Goal: Task Accomplishment & Management: Complete application form

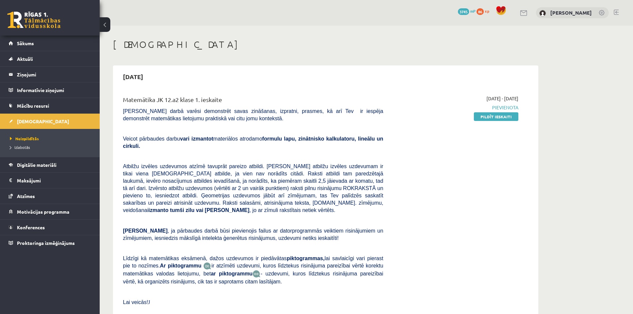
scroll to position [24, 0]
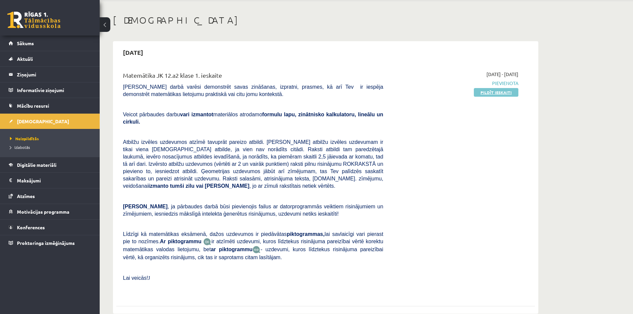
click at [487, 95] on link "Pildīt ieskaiti" at bounding box center [496, 92] width 45 height 9
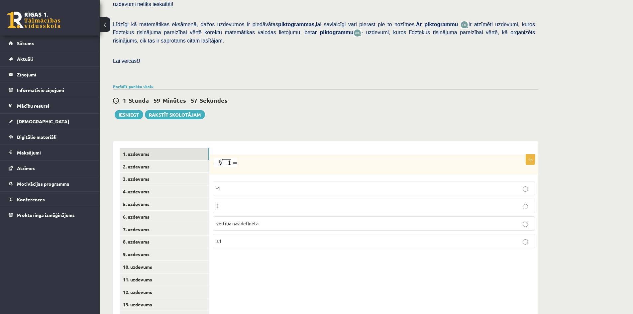
scroll to position [175, 0]
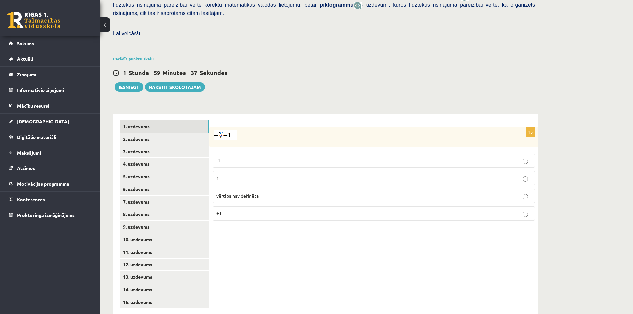
click at [500, 175] on p "1" at bounding box center [373, 178] width 315 height 7
click at [162, 133] on link "2. uzdevums" at bounding box center [164, 139] width 89 height 12
drag, startPoint x: 630, startPoint y: 0, endPoint x: 433, endPoint y: 72, distance: 210.2
click at [433, 72] on div "1 Stunda 59 Minūtes 25 Sekundes Ieskaite saglabāta! Iesniegt Rakstīt skolotājam" at bounding box center [325, 77] width 425 height 30
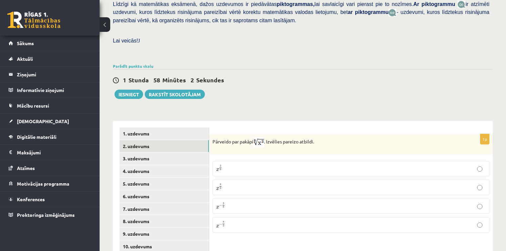
drag, startPoint x: 637, startPoint y: 1, endPoint x: 388, endPoint y: 66, distance: 257.6
click at [388, 76] on div "1 Stunda 58 Minūtes 2 Sekundes" at bounding box center [303, 80] width 380 height 9
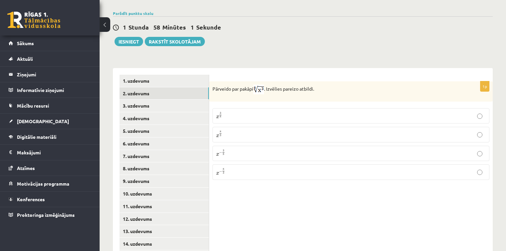
scroll to position [229, 0]
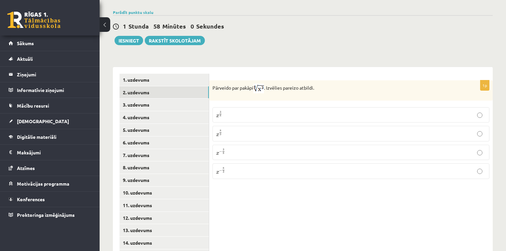
click at [262, 111] on p "x 3 8 x 3 8" at bounding box center [351, 115] width 270 height 8
click at [160, 99] on link "3. uzdevums" at bounding box center [164, 105] width 89 height 12
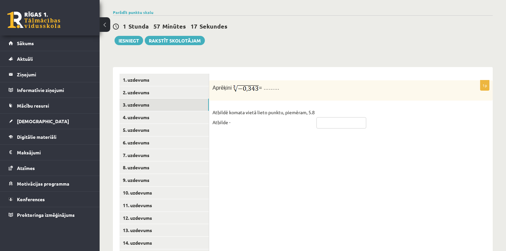
click at [347, 117] on input "text" at bounding box center [342, 122] width 50 height 11
type input "****"
click at [152, 111] on link "4. uzdevums" at bounding box center [164, 117] width 89 height 12
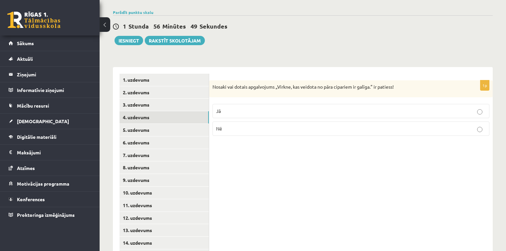
click at [345, 125] on p "Nē" at bounding box center [351, 128] width 270 height 7
click at [185, 124] on link "5. uzdevums" at bounding box center [164, 130] width 89 height 12
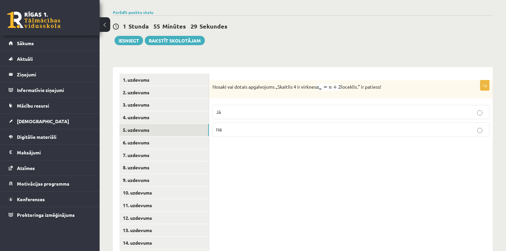
click at [231, 105] on label "Jā" at bounding box center [351, 112] width 277 height 14
click at [196, 137] on link "6. uzdevums" at bounding box center [164, 143] width 89 height 12
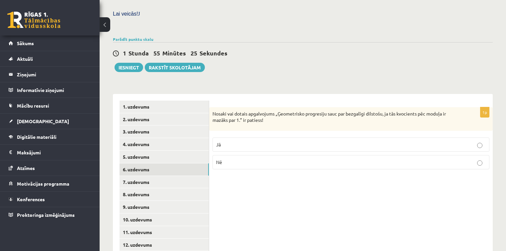
scroll to position [201, 0]
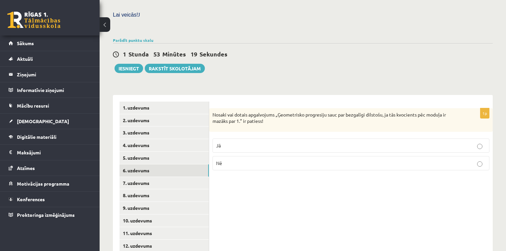
click at [437, 142] on p "Jā" at bounding box center [351, 145] width 270 height 7
click at [184, 177] on link "7. uzdevums" at bounding box center [164, 183] width 89 height 12
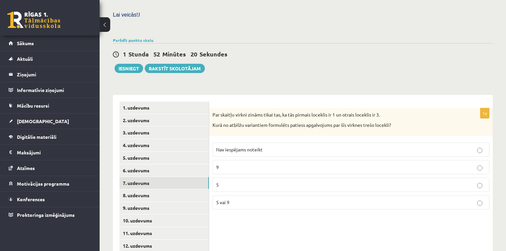
click at [261, 195] on label "5 vai 9" at bounding box center [351, 202] width 277 height 14
click at [197, 189] on link "8. uzdevums" at bounding box center [164, 195] width 89 height 12
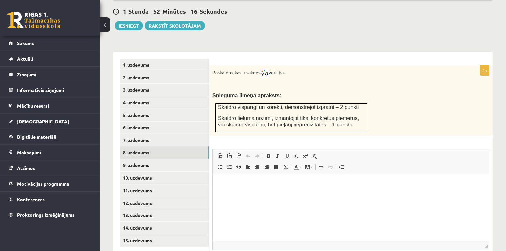
scroll to position [247, 0]
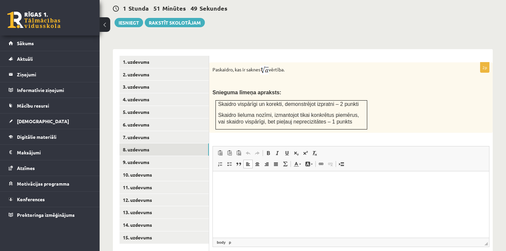
click at [317, 183] on p "Rich Text Editor, wiswyg-editor-user-answer-47024895895760" at bounding box center [351, 181] width 263 height 7
click at [346, 182] on p "**********" at bounding box center [351, 181] width 263 height 7
click at [297, 182] on p "**********" at bounding box center [351, 181] width 263 height 7
click at [304, 182] on p "**********" at bounding box center [351, 181] width 263 height 7
click at [375, 183] on p "**********" at bounding box center [351, 181] width 263 height 7
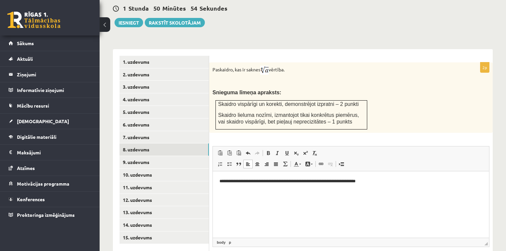
click at [288, 183] on p "**********" at bounding box center [351, 181] width 263 height 7
click at [403, 185] on html "**********" at bounding box center [351, 181] width 276 height 20
click at [432, 181] on p "**********" at bounding box center [351, 181] width 263 height 7
click at [433, 181] on p "**********" at bounding box center [351, 181] width 263 height 7
click at [176, 156] on link "9. uzdevums" at bounding box center [164, 162] width 89 height 12
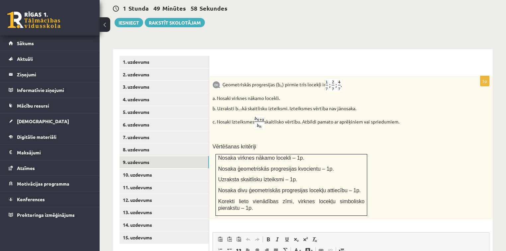
scroll to position [0, 0]
click at [120, 156] on link "9. uzdevums" at bounding box center [164, 162] width 89 height 12
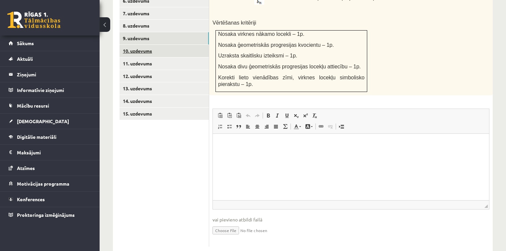
click at [173, 45] on link "10. uzdevums" at bounding box center [164, 51] width 89 height 12
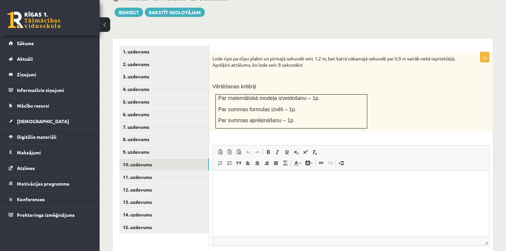
scroll to position [257, 0]
click at [185, 171] on link "11. uzdevums" at bounding box center [164, 177] width 89 height 12
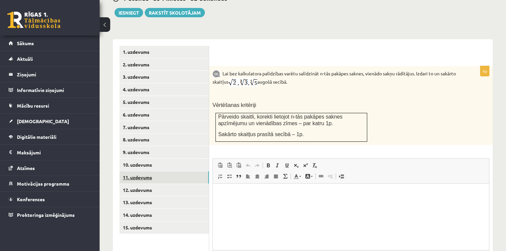
scroll to position [0, 0]
click at [120, 171] on link "11. uzdevums" at bounding box center [164, 177] width 89 height 12
click at [185, 184] on link "12. uzdevums" at bounding box center [164, 190] width 89 height 12
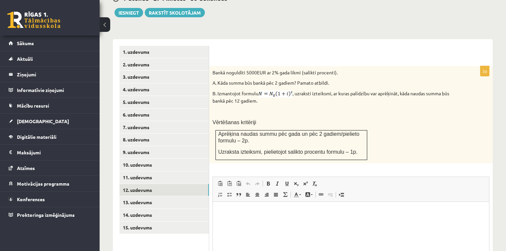
click at [490, 110] on div "Bankā noguldīti 5000EUR ar 2% gada likmi (salikti procenti). A. Kāda summa būs …" at bounding box center [351, 114] width 284 height 97
click at [182, 196] on link "13. uzdevums" at bounding box center [164, 202] width 89 height 12
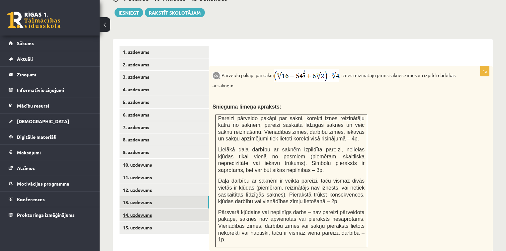
click at [163, 209] on link "14. uzdevums" at bounding box center [164, 215] width 89 height 12
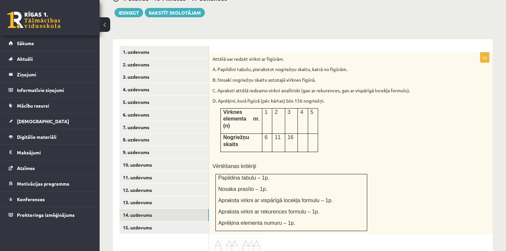
click at [238, 238] on img at bounding box center [238, 246] width 50 height 17
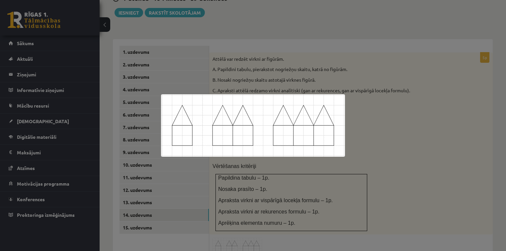
click at [366, 206] on div at bounding box center [253, 125] width 506 height 251
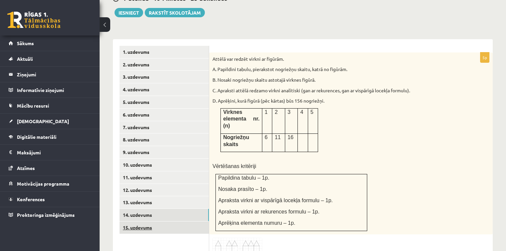
click at [158, 222] on link "15. uzdevums" at bounding box center [164, 228] width 89 height 12
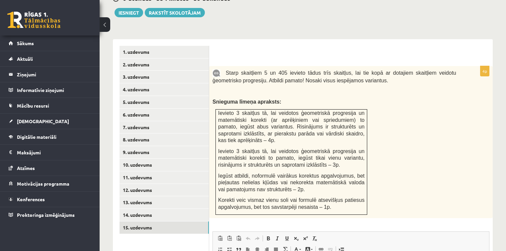
click at [427, 70] on span "Starp skaitļiem 5 un 405 ievieto tādus trīs skaitļus, lai tie kopā ar dotajiem …" at bounding box center [335, 76] width 244 height 13
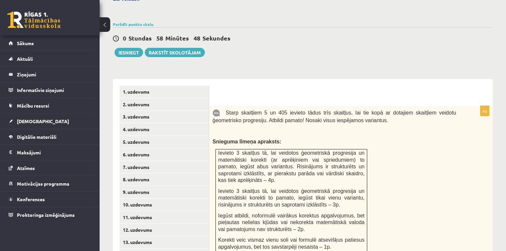
scroll to position [244, 0]
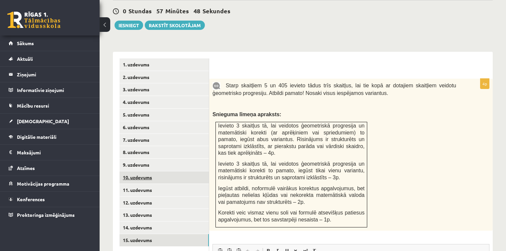
click at [159, 171] on link "10. uzdevums" at bounding box center [164, 177] width 89 height 12
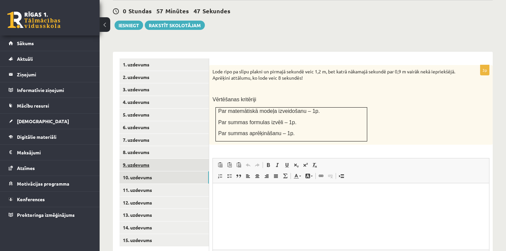
scroll to position [0, 0]
click at [151, 159] on link "9. uzdevums" at bounding box center [164, 165] width 89 height 12
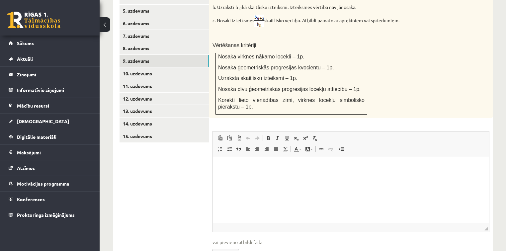
scroll to position [349, 0]
click at [225, 245] on input "file" at bounding box center [351, 252] width 277 height 14
type input "**********"
click at [166, 130] on link "15. uzdevums" at bounding box center [164, 136] width 89 height 12
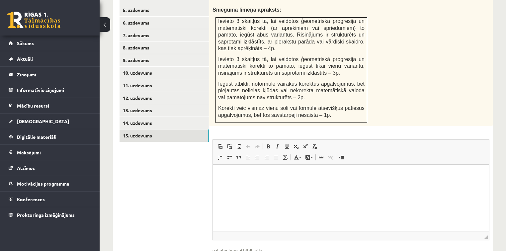
scroll to position [0, 0]
type input "**********"
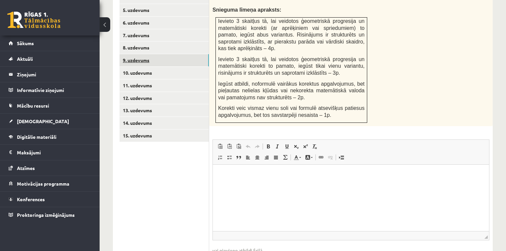
click at [156, 54] on link "9. uzdevums" at bounding box center [164, 60] width 89 height 12
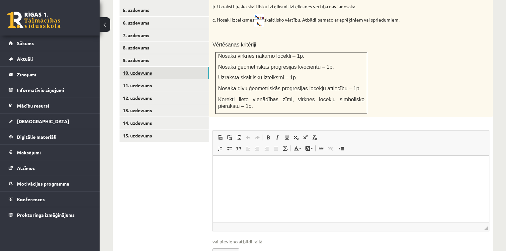
click at [151, 67] on link "10. uzdevums" at bounding box center [164, 73] width 89 height 12
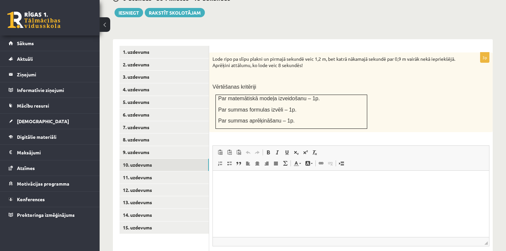
scroll to position [240, 0]
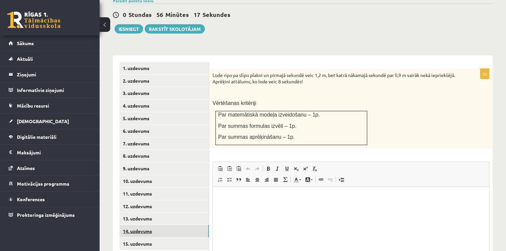
click at [156, 225] on link "14. uzdevums" at bounding box center [164, 231] width 89 height 12
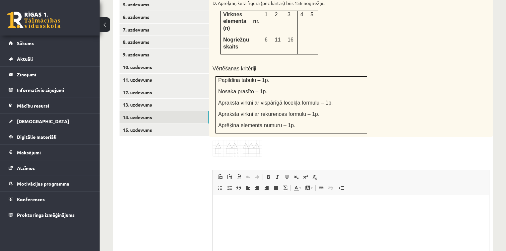
scroll to position [357, 0]
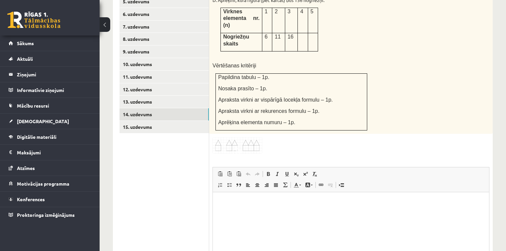
click at [348, 206] on html at bounding box center [351, 202] width 276 height 20
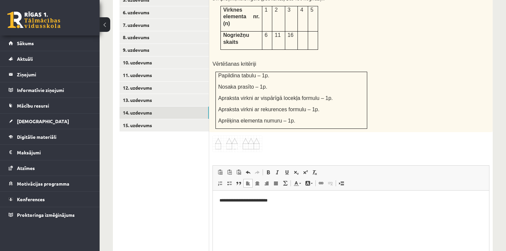
scroll to position [381, 0]
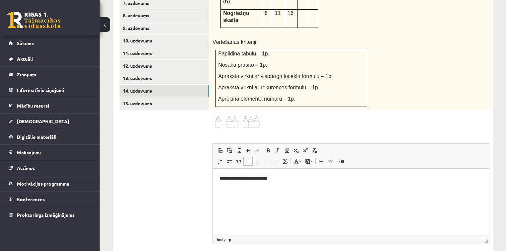
type input "**********"
click at [161, 72] on link "13. uzdevums" at bounding box center [164, 78] width 89 height 12
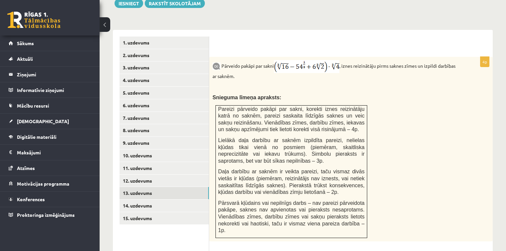
scroll to position [397, 0]
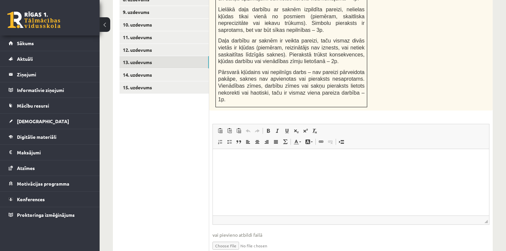
click at [232, 239] on input "file" at bounding box center [351, 246] width 277 height 14
type input "**********"
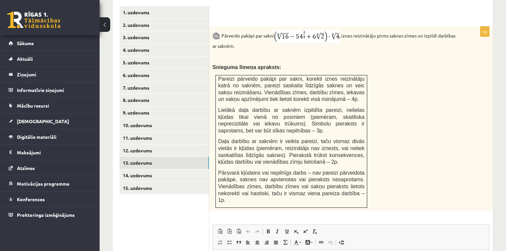
scroll to position [289, 0]
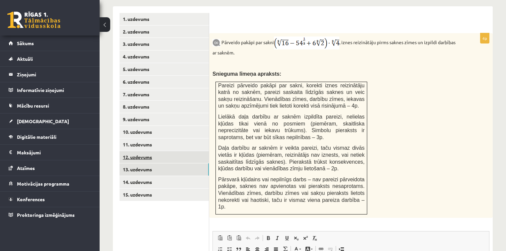
click at [178, 151] on link "12. uzdevums" at bounding box center [164, 157] width 89 height 12
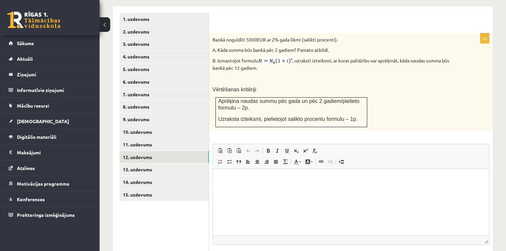
scroll to position [0, 0]
type input "**********"
click at [182, 139] on link "11. uzdevums" at bounding box center [164, 145] width 89 height 12
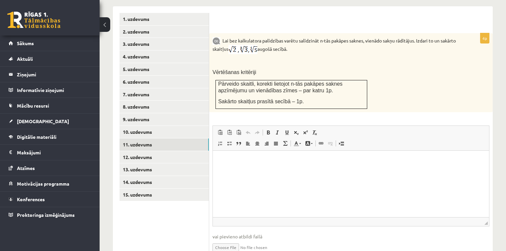
click at [225, 240] on input "file" at bounding box center [351, 247] width 277 height 14
type input "**********"
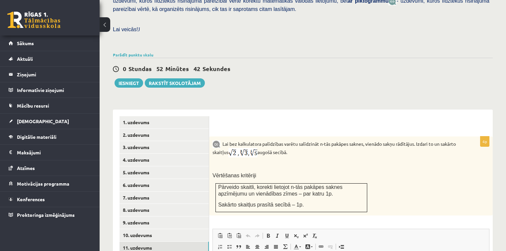
scroll to position [120, 0]
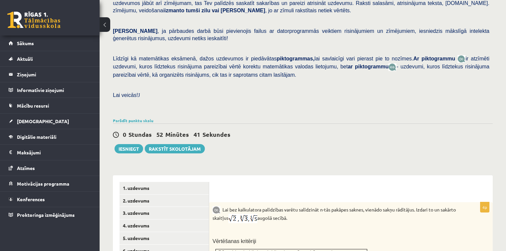
click at [139, 140] on div "Matemātika JK 12.a2 klase 1. ieskaite , Rita Margarita Metuzāle (12.a2 JK klase…" at bounding box center [303, 182] width 407 height 555
click at [135, 144] on button "Iesniegt" at bounding box center [129, 148] width 29 height 9
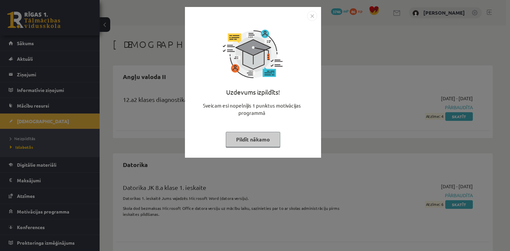
click at [277, 141] on button "Pildīt nākamo" at bounding box center [253, 139] width 54 height 15
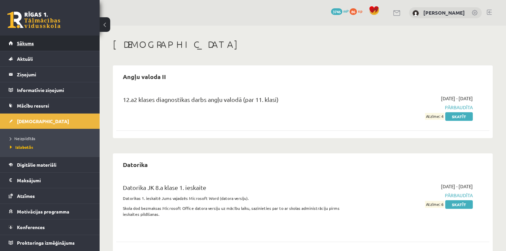
click at [45, 43] on link "Sākums" at bounding box center [50, 43] width 83 height 15
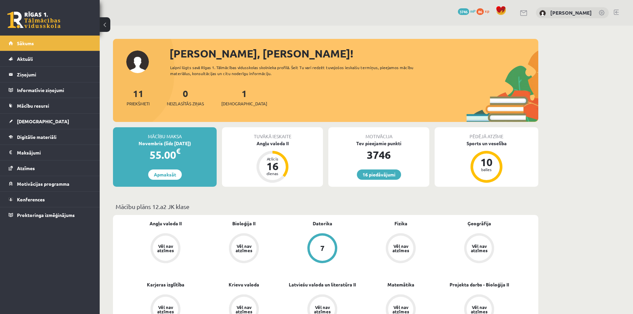
drag, startPoint x: 506, startPoint y: 1, endPoint x: 361, endPoint y: 47, distance: 152.8
click at [361, 47] on div "Sveika, Rita Margarita!" at bounding box center [353, 54] width 369 height 16
click at [234, 97] on link "1 Ieskaites" at bounding box center [244, 97] width 46 height 20
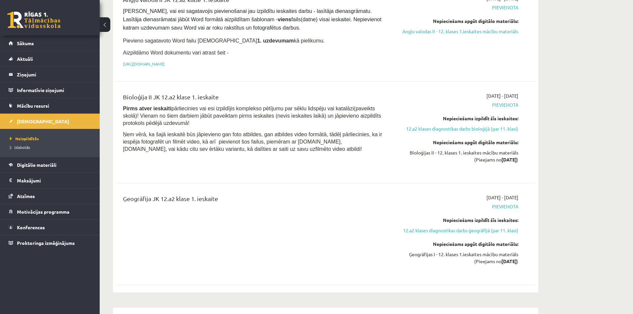
scroll to position [493, 0]
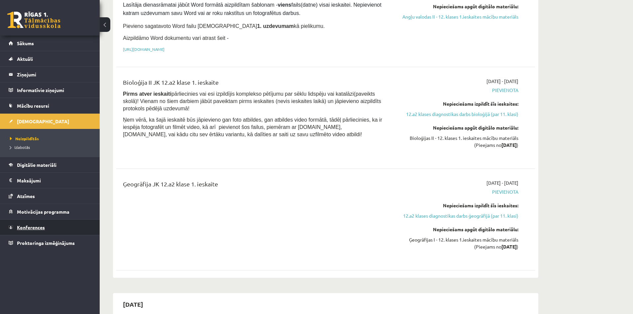
click at [21, 231] on link "Konferences" at bounding box center [50, 227] width 83 height 15
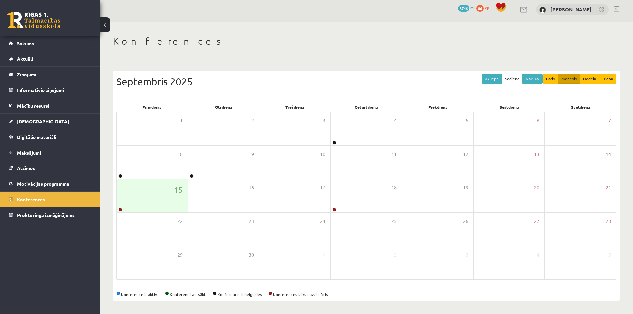
scroll to position [4, 0]
click at [120, 208] on link at bounding box center [120, 210] width 4 height 4
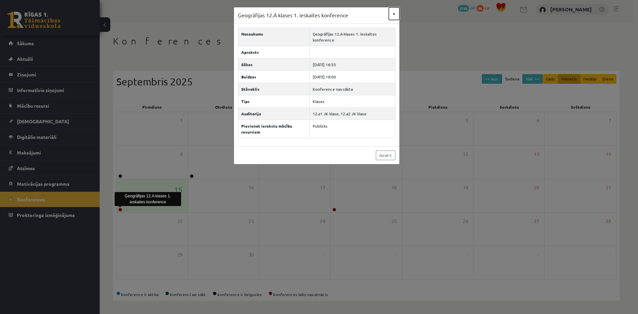
click at [392, 15] on button "×" at bounding box center [394, 13] width 11 height 13
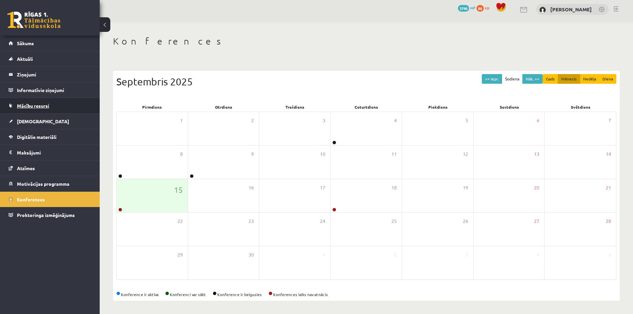
click at [58, 101] on link "Mācību resursi" at bounding box center [50, 105] width 83 height 15
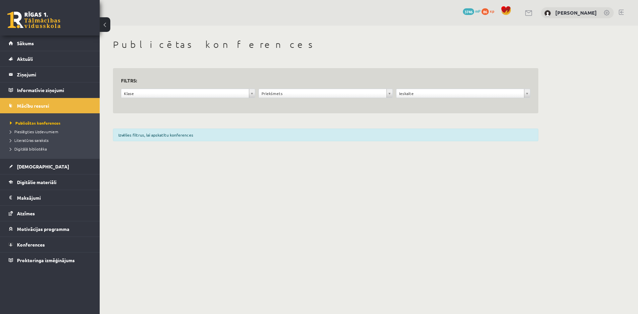
click at [161, 136] on div "Izvēlies filtrus, lai apskatītu konferences" at bounding box center [325, 135] width 425 height 13
click at [623, 11] on link at bounding box center [621, 12] width 5 height 5
